Goal: Transaction & Acquisition: Obtain resource

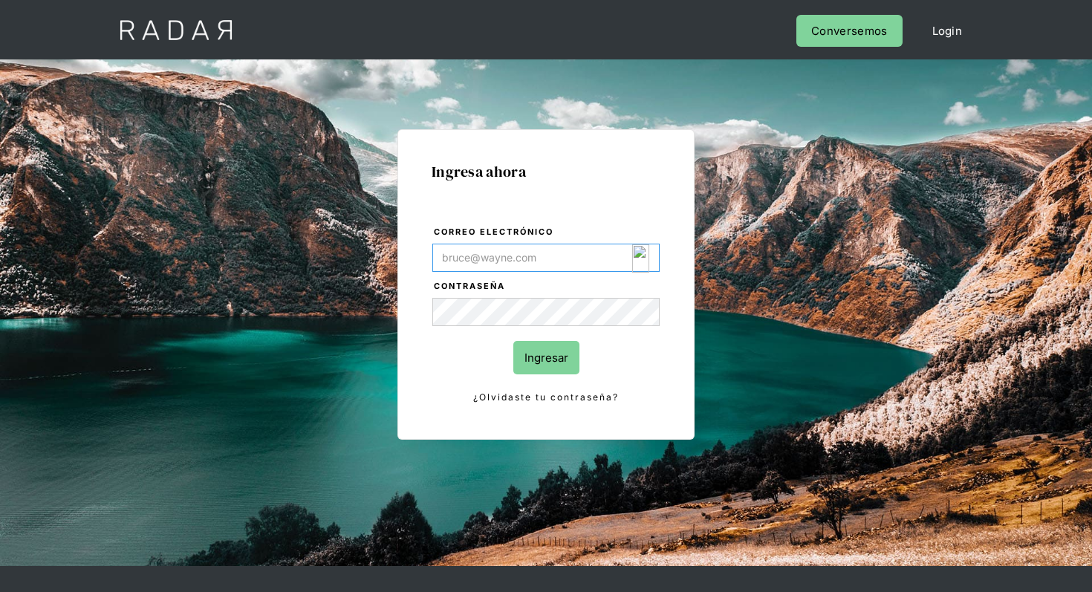
click at [637, 259] on img "Login Form" at bounding box center [640, 258] width 17 height 28
type input "[EMAIL_ADDRESS][DOMAIN_NAME]"
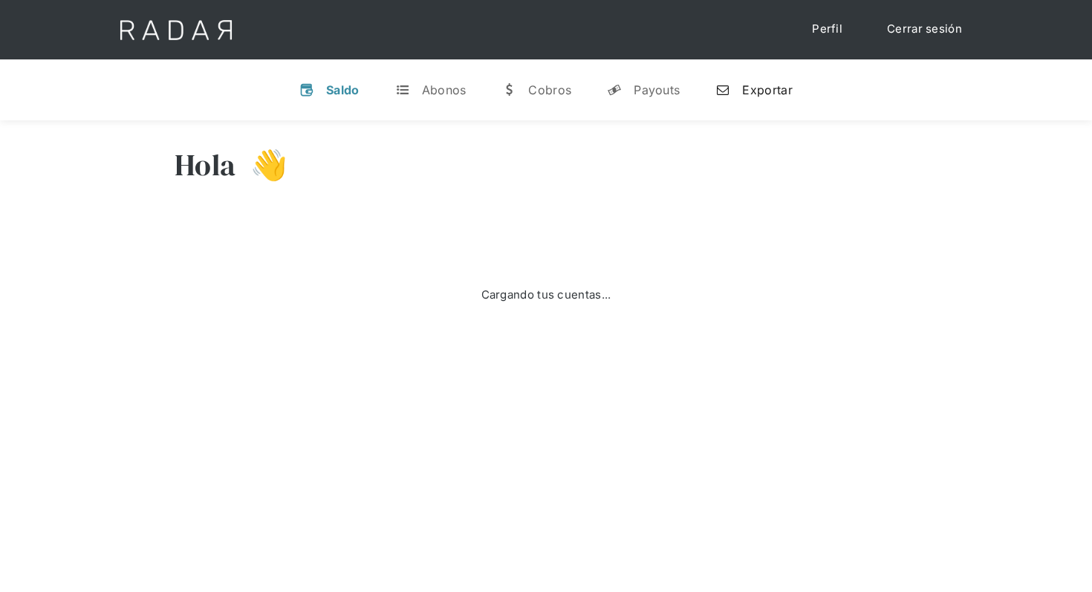
click at [764, 96] on div "Exportar" at bounding box center [767, 89] width 50 height 15
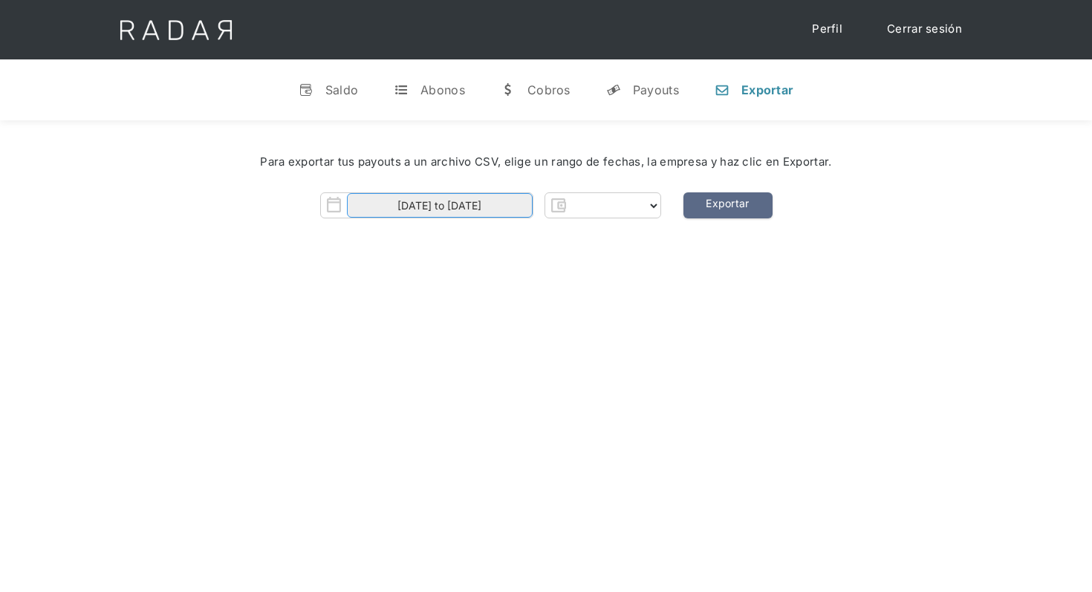
click at [497, 204] on input "01-09-2025 to 05-09-2025" at bounding box center [440, 205] width 186 height 25
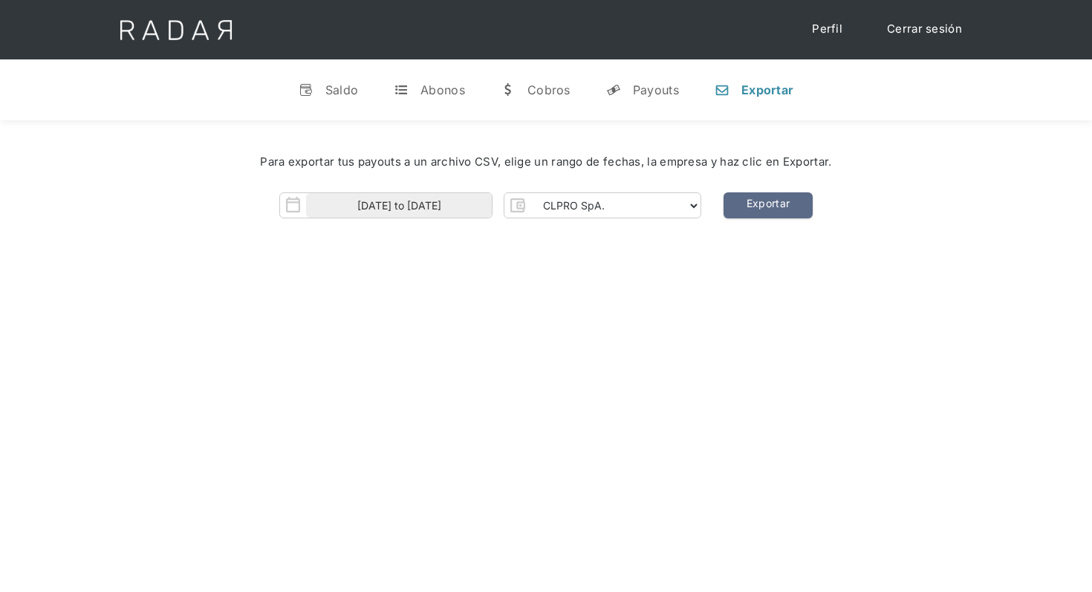
click at [686, 323] on div "Hola Nicola 👋 Cargando tus cuentas... Nombre de la empresa • Conectada • Descon…" at bounding box center [546, 416] width 1092 height 592
click at [670, 207] on select "CLPRO SpA. Coster SpA. Urigol SpA. Bysolutions SpA. Clmax SpA. Andes Payments S…" at bounding box center [615, 206] width 170 height 24
click at [621, 210] on select "CLPRO SpA. Coster SpA. Urigol SpA. Bysolutions SpA. Clmax SpA. Andes Payments S…" at bounding box center [615, 206] width 170 height 24
click at [532, 194] on select "CLPRO SpA. Coster SpA. Urigol SpA. Bysolutions SpA. Clmax SpA. Andes Payments S…" at bounding box center [615, 206] width 170 height 24
click at [756, 209] on link "Exportar" at bounding box center [768, 205] width 89 height 26
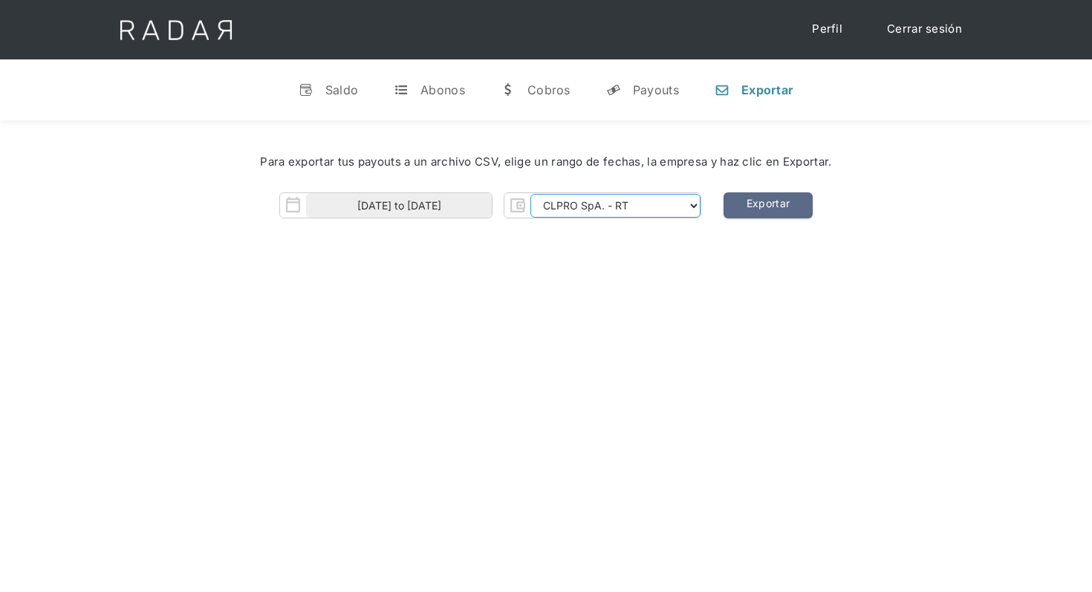
click at [658, 208] on select "CLPRO SpA. Coster SpA. Urigol SpA. Bysolutions SpA. Clmax SpA. Andes Payments S…" at bounding box center [615, 206] width 170 height 24
select select "coster-rt"
click at [532, 194] on select "CLPRO SpA. Coster SpA. Urigol SpA. Bysolutions SpA. Clmax SpA. Andes Payments S…" at bounding box center [615, 206] width 170 height 24
click at [770, 208] on link "Exportar" at bounding box center [768, 205] width 89 height 26
click at [683, 271] on div "Hola Nicola 👋 Cargando tus cuentas... Nombre de la empresa • Conectada • Descon…" at bounding box center [546, 416] width 1092 height 592
